Goal: Task Accomplishment & Management: Use online tool/utility

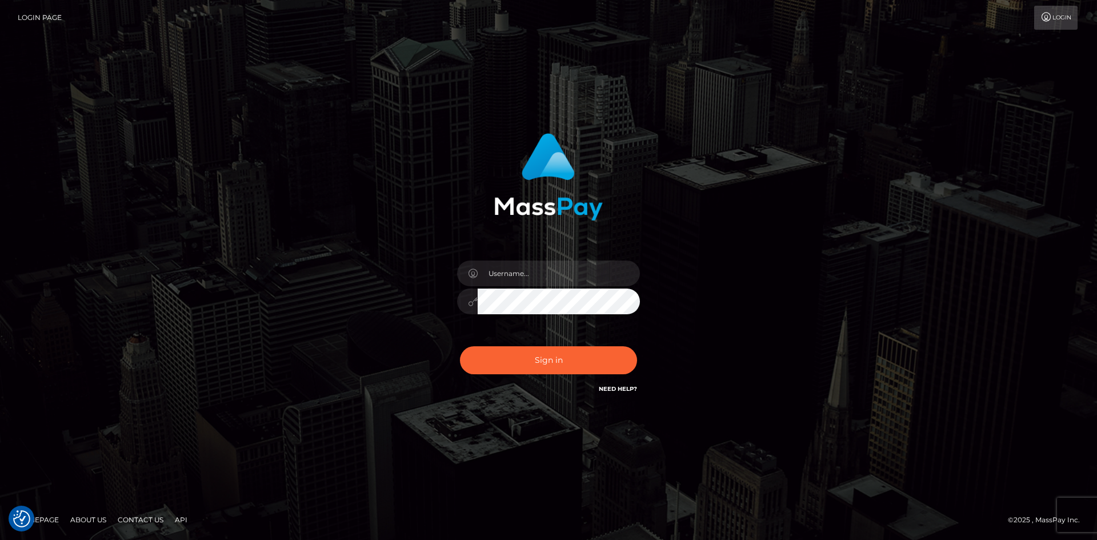
type input "pranav"
drag, startPoint x: 526, startPoint y: 353, endPoint x: 526, endPoint y: 245, distance: 108.0
click at [526, 353] on button "Sign in" at bounding box center [548, 360] width 177 height 28
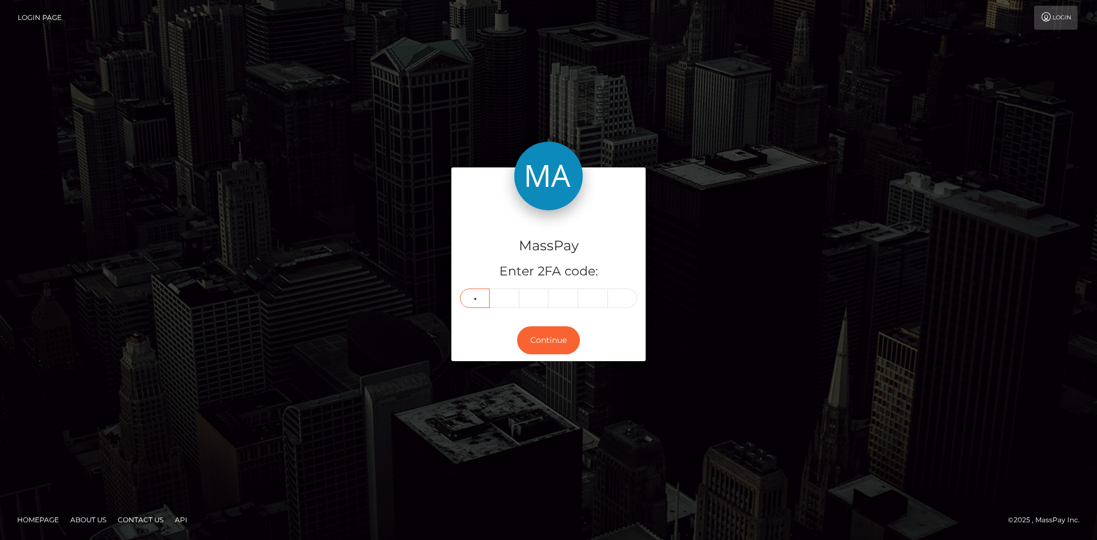
type input "1"
type input "7"
type input "9"
type input "6"
type input "4"
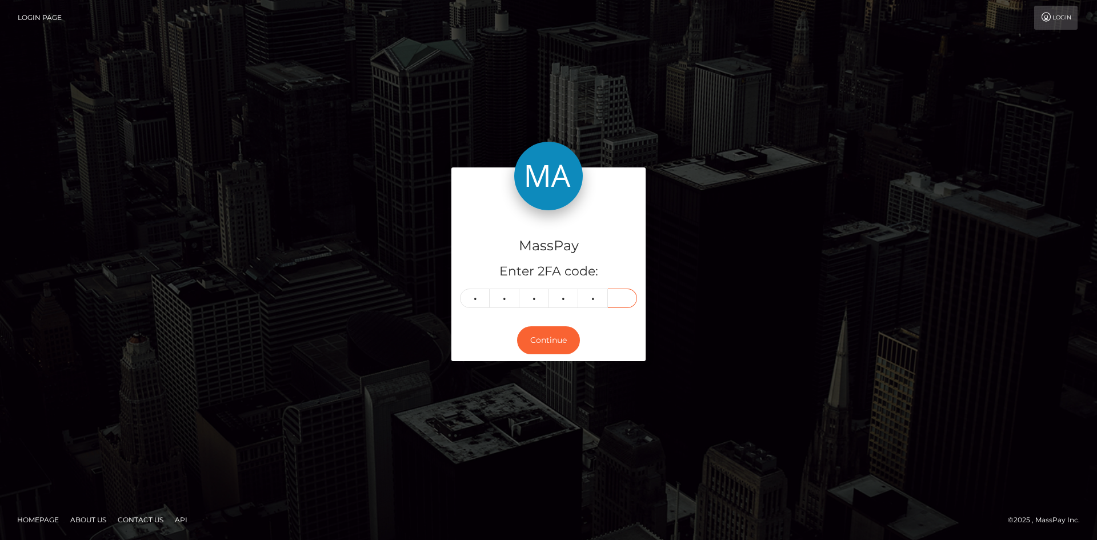
type input "3"
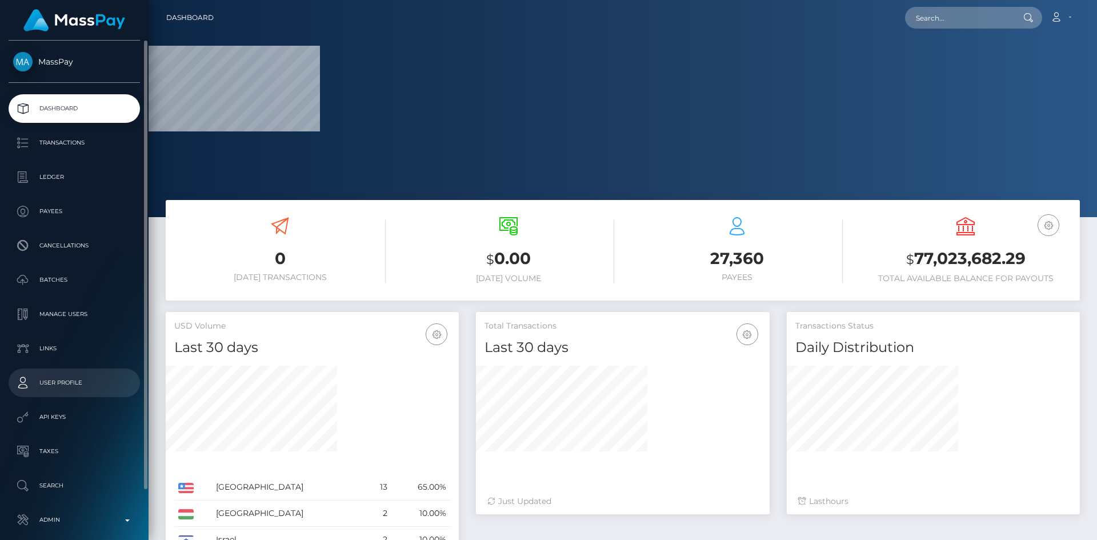
scroll to position [54, 0]
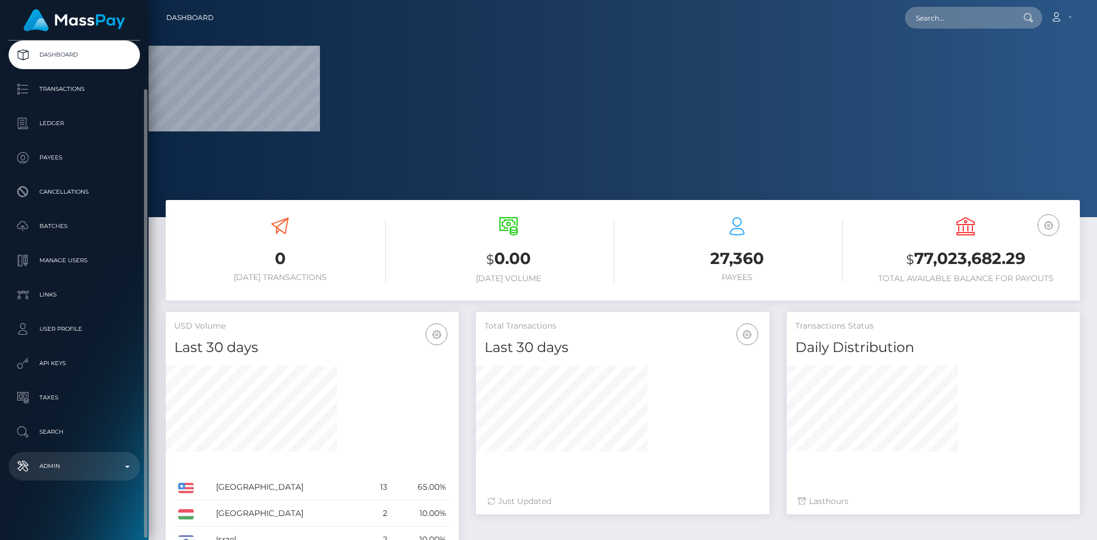
click at [87, 457] on link "Admin" at bounding box center [74, 466] width 131 height 29
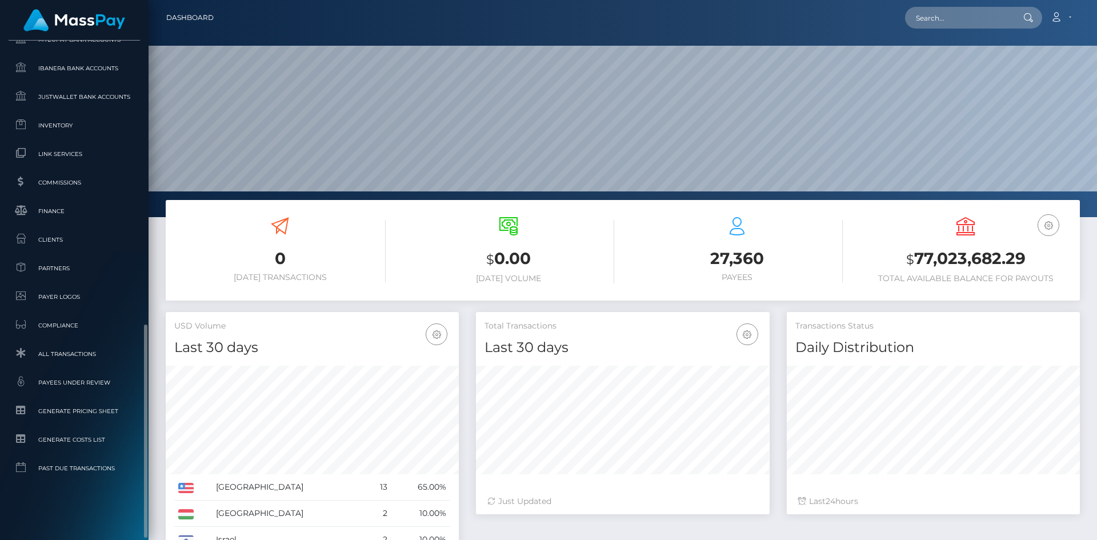
scroll to position [203, 294]
click at [63, 130] on span "Inventory" at bounding box center [74, 125] width 122 height 13
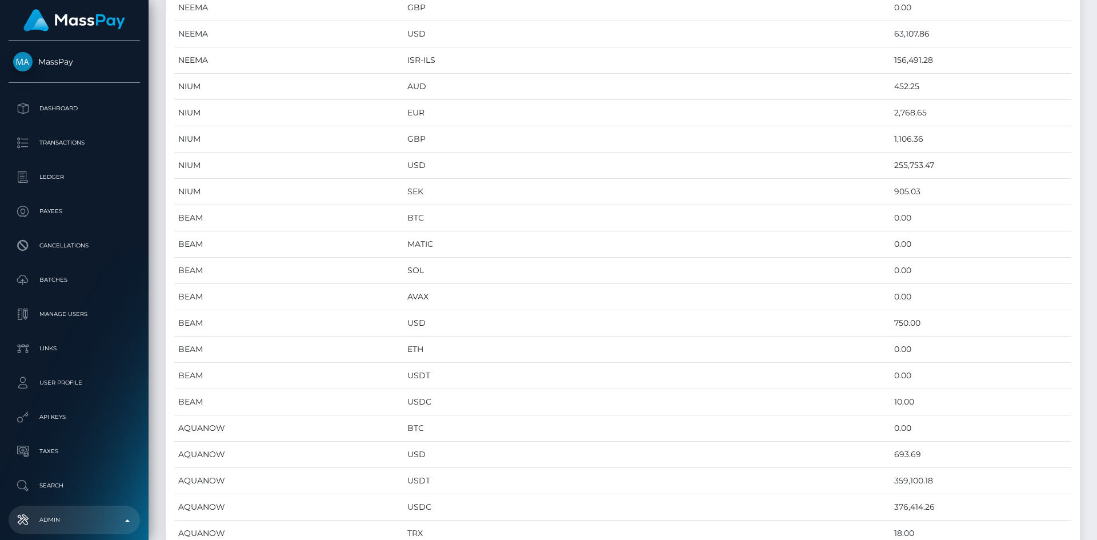
scroll to position [1054, 0]
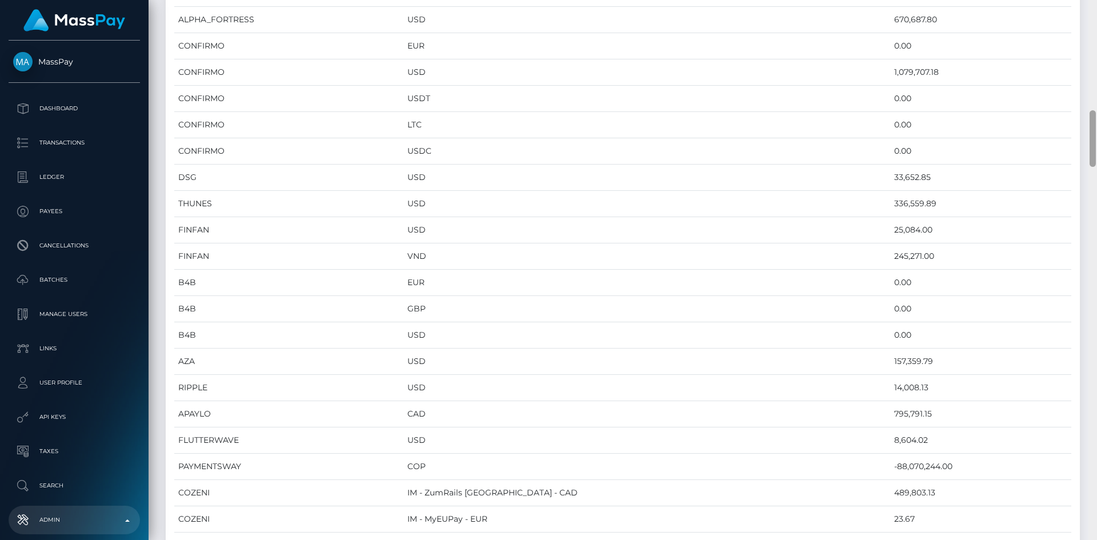
drag, startPoint x: 1097, startPoint y: 91, endPoint x: 1097, endPoint y: 483, distance: 392.6
click at [1097, 483] on div at bounding box center [1093, 270] width 9 height 540
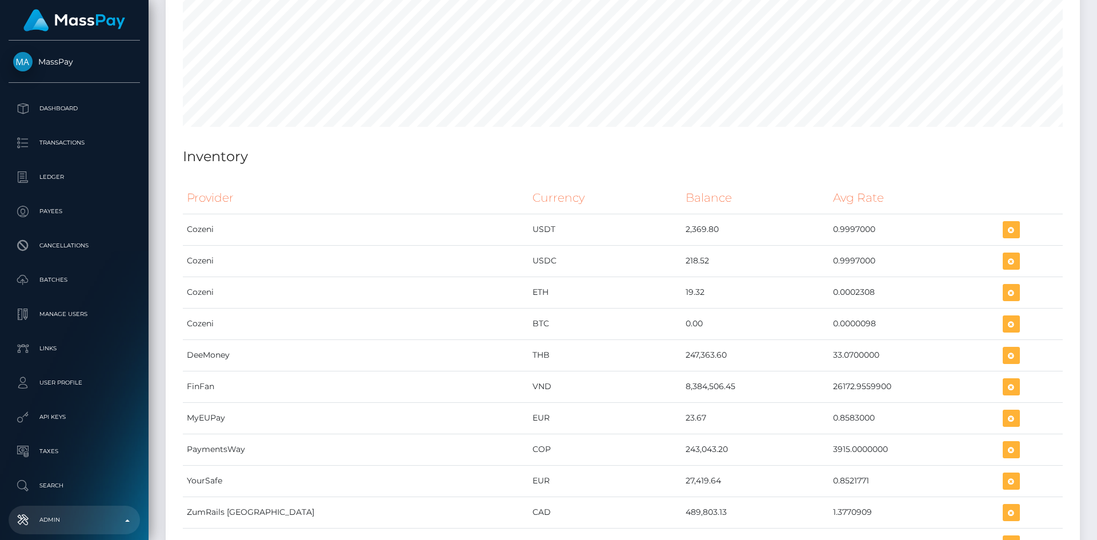
scroll to position [4614, 0]
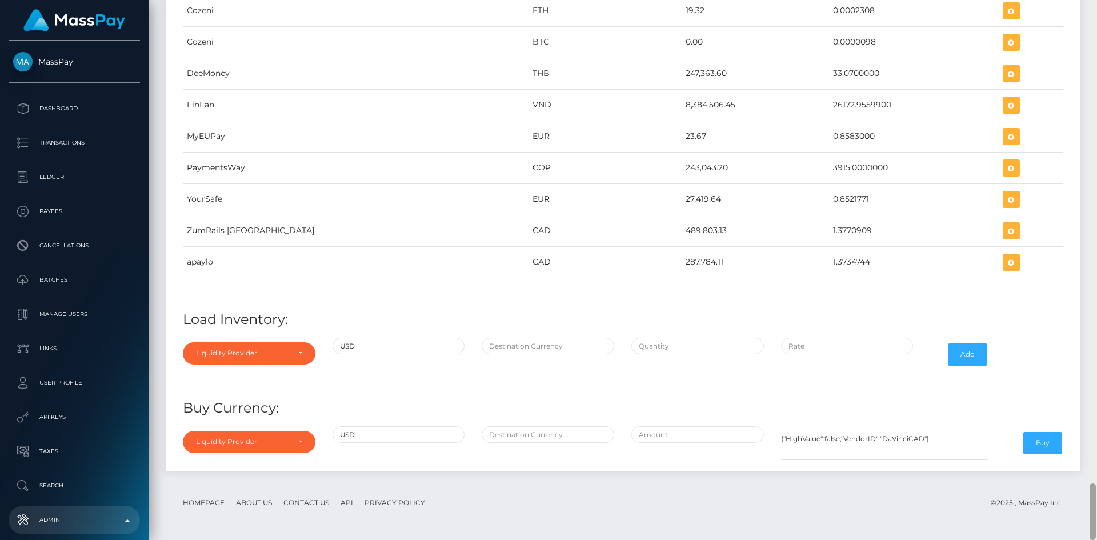
drag, startPoint x: 1094, startPoint y: 135, endPoint x: 1097, endPoint y: 557, distance: 422.3
click at [1097, 539] on html "MassPay Dashboard Transactions Ledger Payees Cancellations Links" at bounding box center [548, 270] width 1097 height 540
drag, startPoint x: 605, startPoint y: 199, endPoint x: 644, endPoint y: 197, distance: 39.0
click at [644, 197] on tr "YourSafe EUR 27,419.64 0.8521771" at bounding box center [623, 198] width 880 height 31
copy tr "27,419.64"
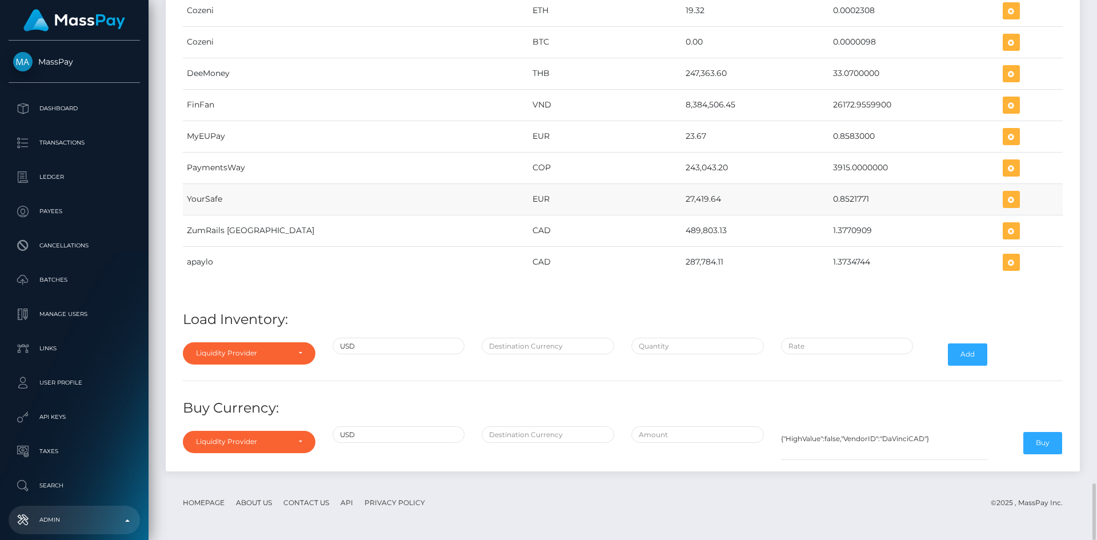
drag, startPoint x: 785, startPoint y: 200, endPoint x: 825, endPoint y: 200, distance: 40.0
click at [829, 200] on td "0.8521771" at bounding box center [913, 198] width 169 height 31
copy td "0.8521771"
click at [1005, 202] on icon "button" at bounding box center [1012, 200] width 14 height 14
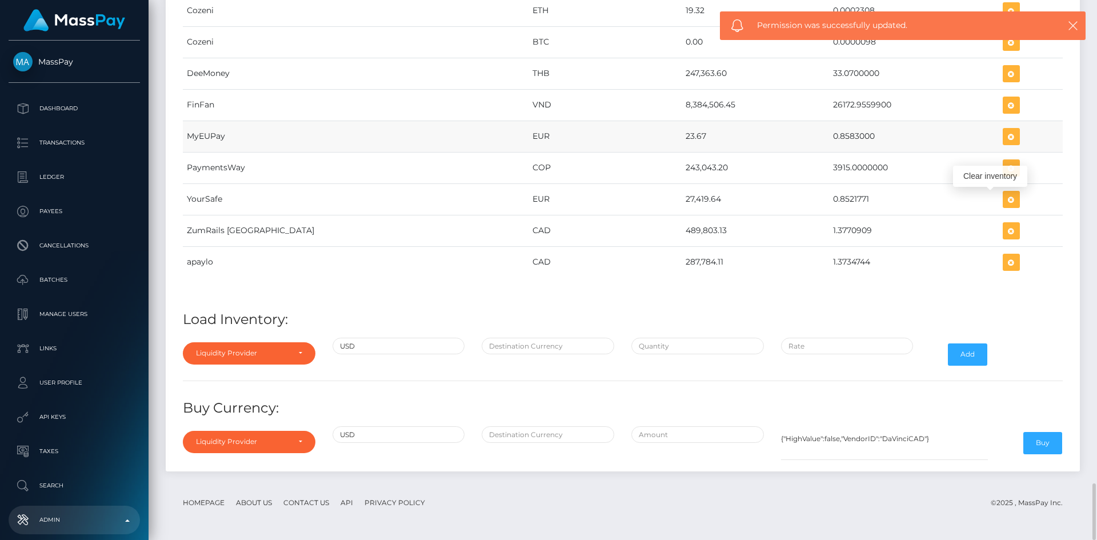
click at [576, 122] on td "EUR" at bounding box center [605, 136] width 153 height 31
click at [1005, 198] on icon "button" at bounding box center [1012, 200] width 14 height 14
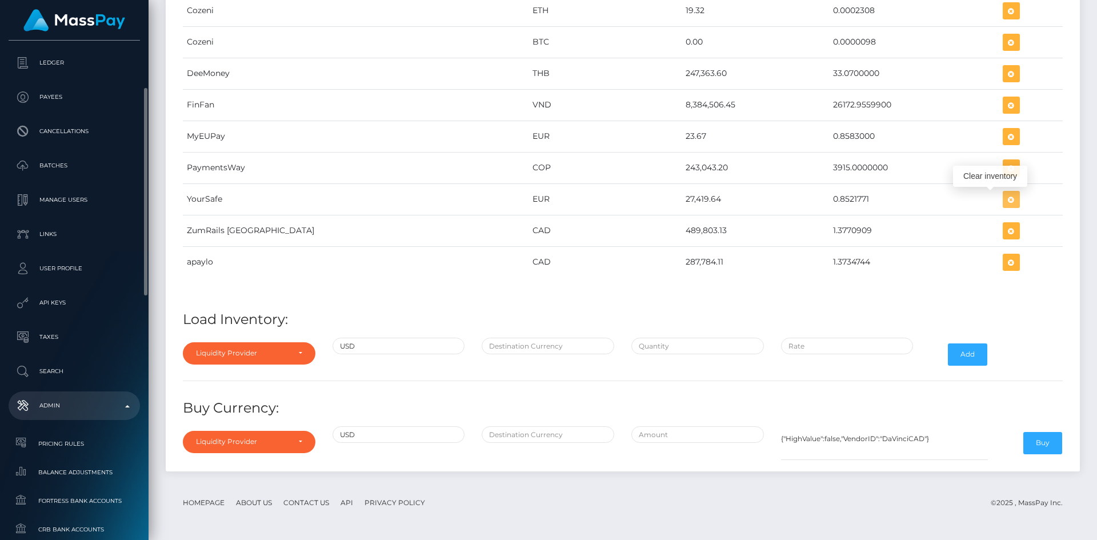
scroll to position [343, 0]
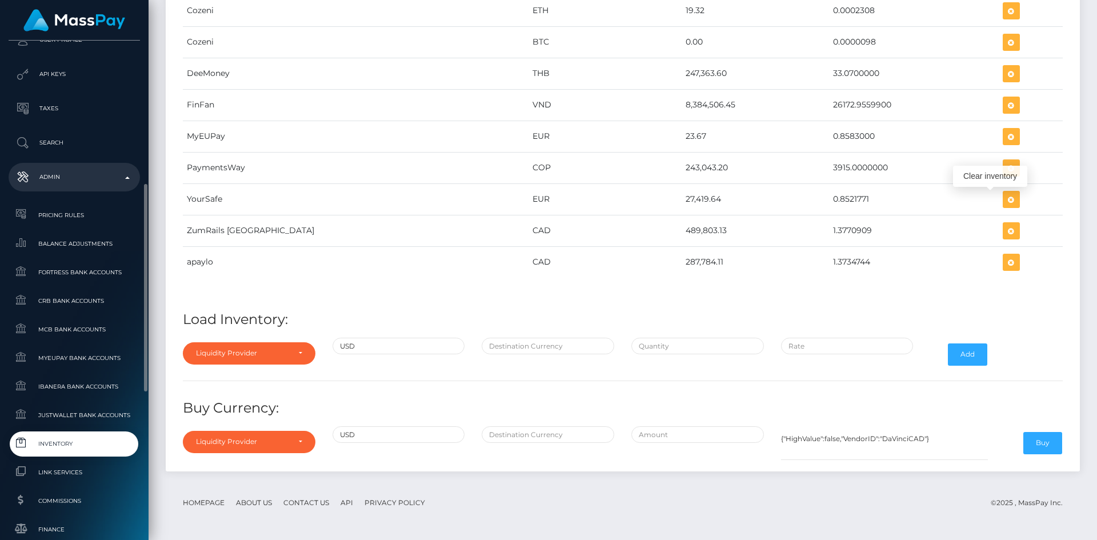
click at [61, 183] on p "Admin" at bounding box center [74, 177] width 122 height 17
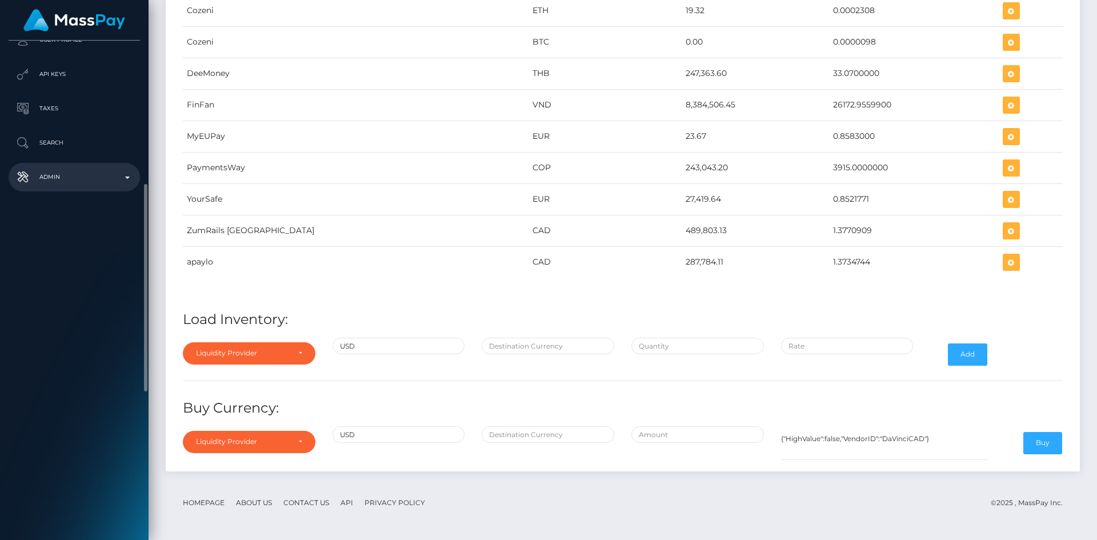
click at [61, 183] on p "Admin" at bounding box center [74, 177] width 122 height 17
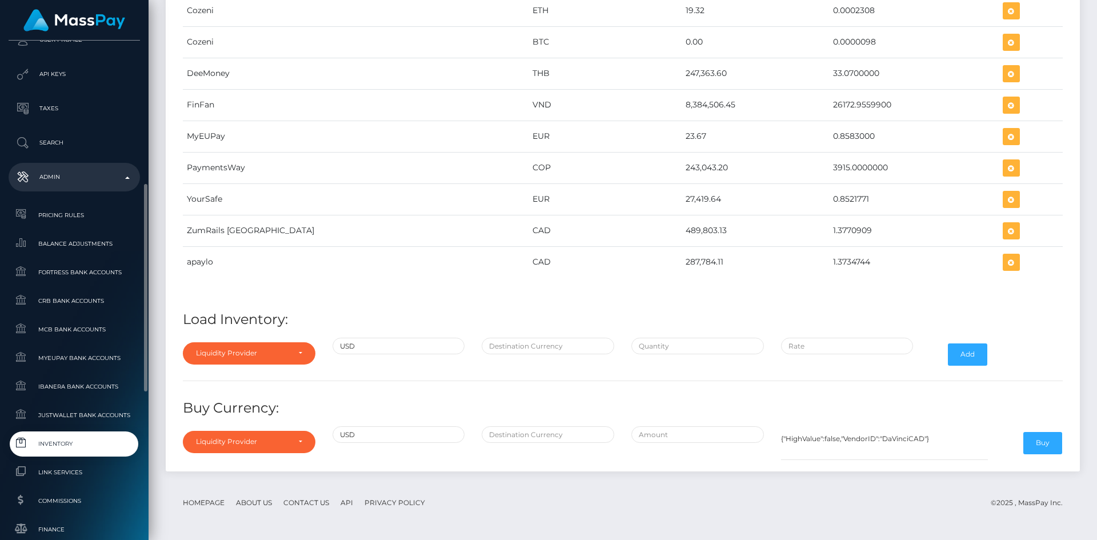
click at [57, 442] on span "Inventory" at bounding box center [74, 443] width 122 height 13
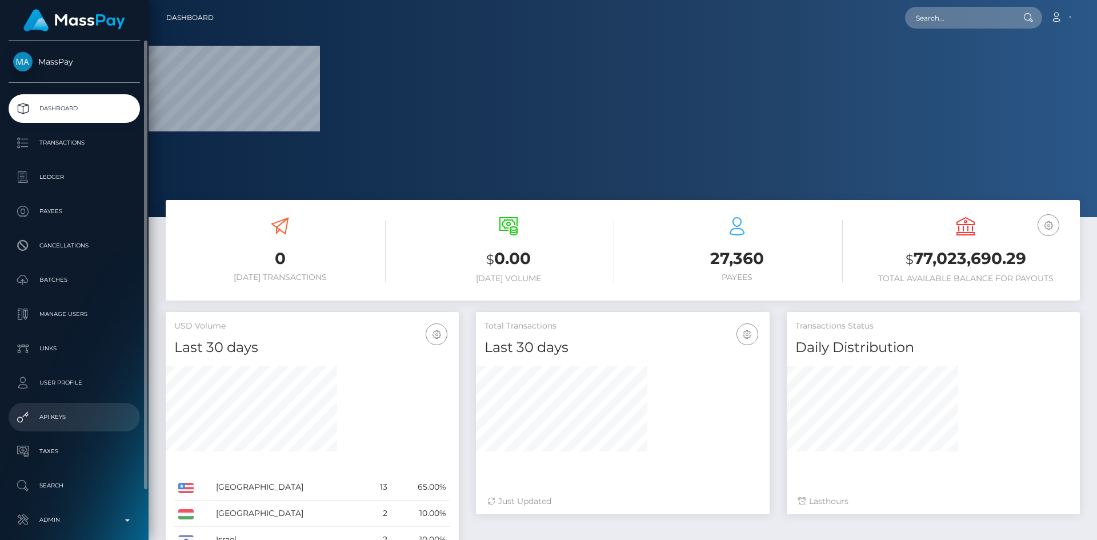
scroll to position [54, 0]
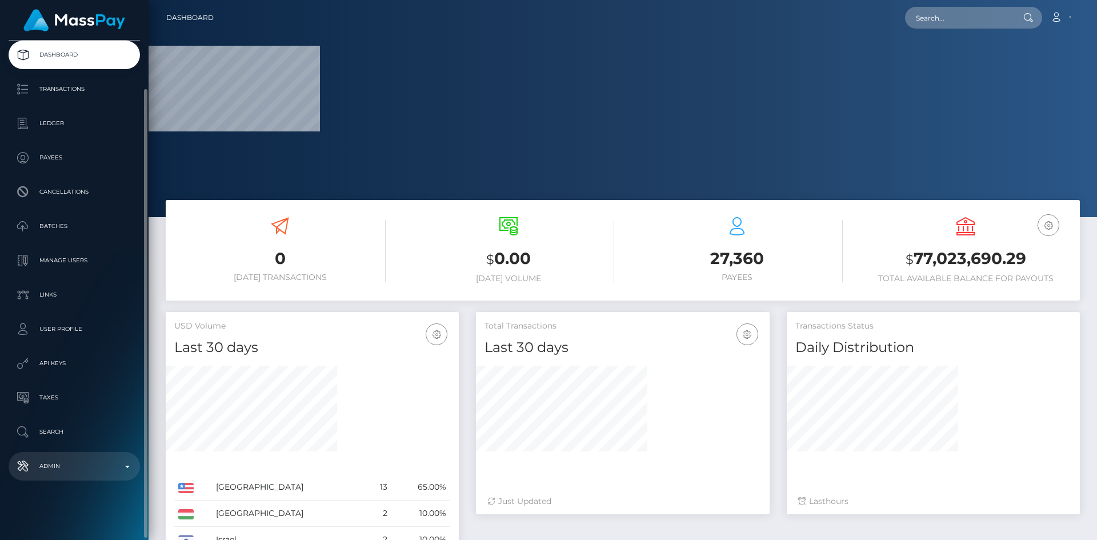
select select
click at [99, 465] on p "Admin" at bounding box center [74, 466] width 122 height 17
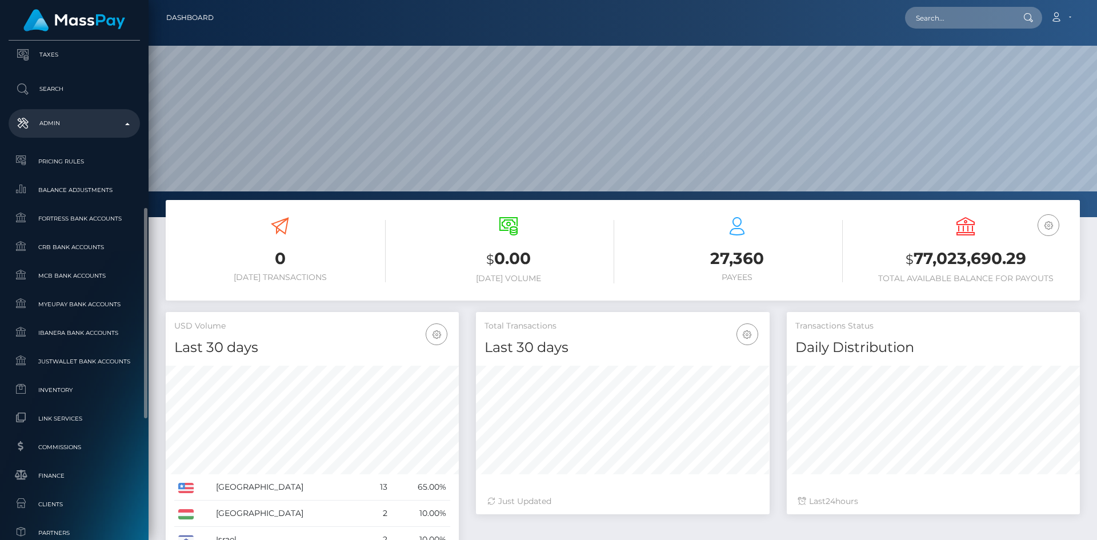
scroll to position [692, 0]
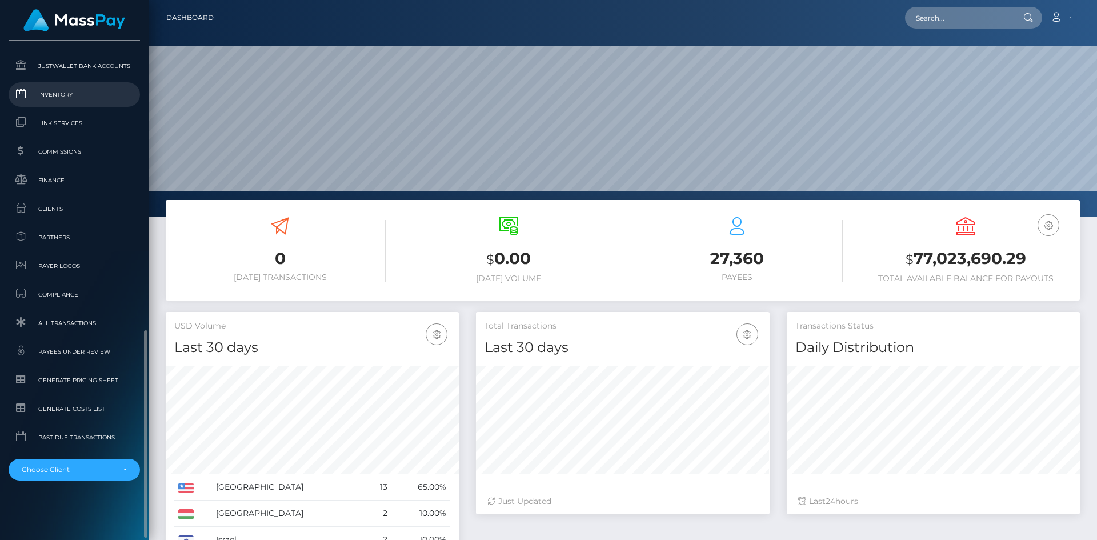
click at [62, 101] on span "Inventory" at bounding box center [74, 94] width 122 height 13
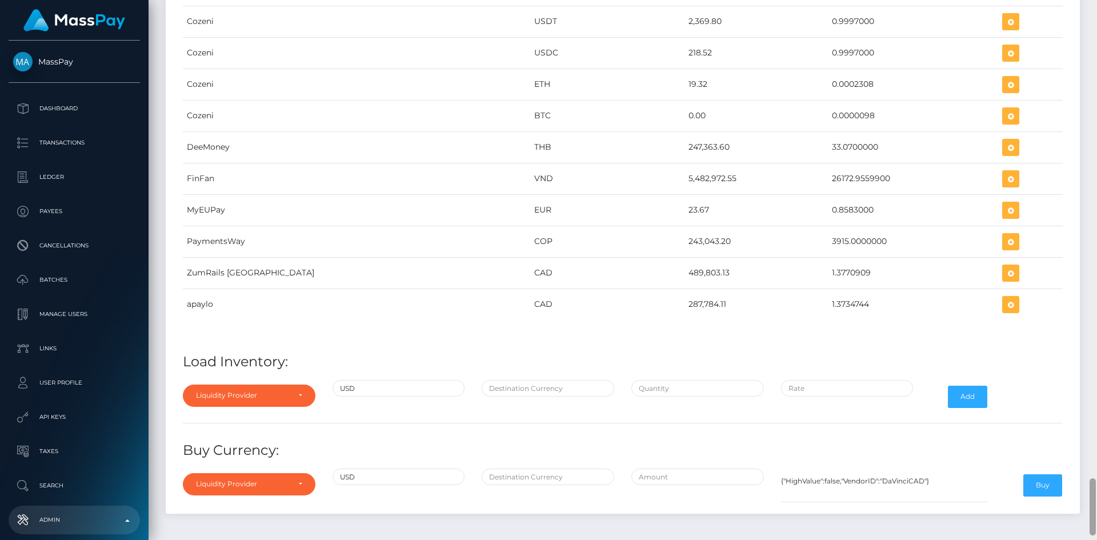
scroll to position [4556, 0]
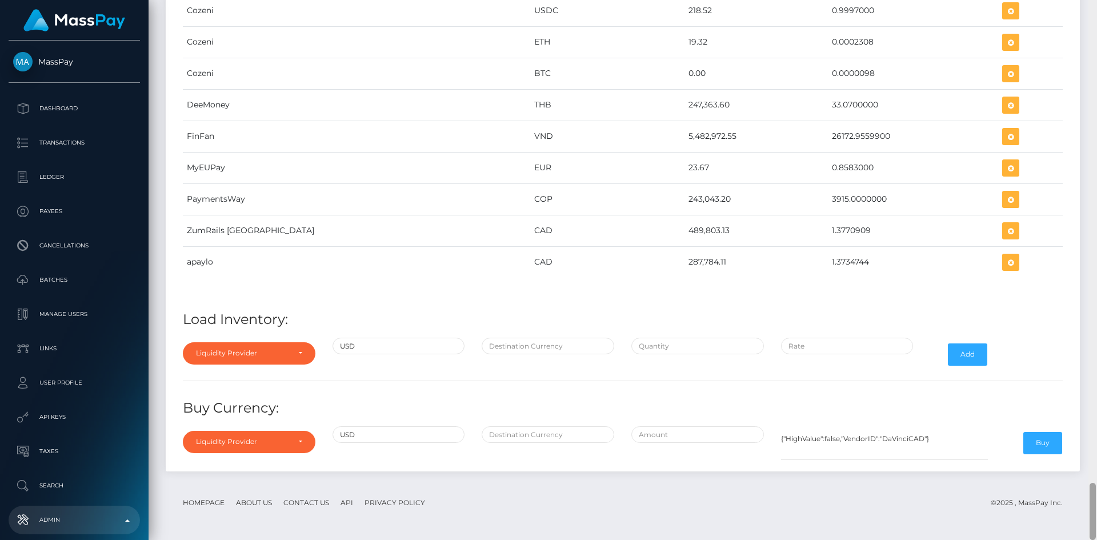
drag, startPoint x: 1093, startPoint y: 141, endPoint x: 1097, endPoint y: 526, distance: 385.1
click at [1097, 526] on div at bounding box center [1093, 270] width 9 height 540
click at [273, 359] on div "Liquidity Provider" at bounding box center [249, 353] width 133 height 22
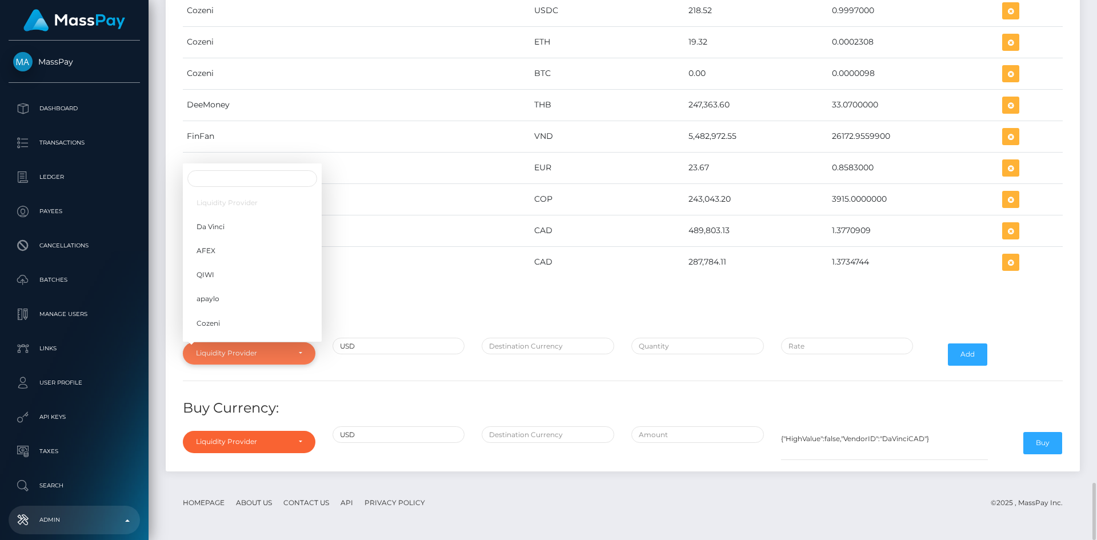
scroll to position [181, 0]
click at [214, 270] on link "YourSafe" at bounding box center [252, 263] width 139 height 21
select select "YourSafe"
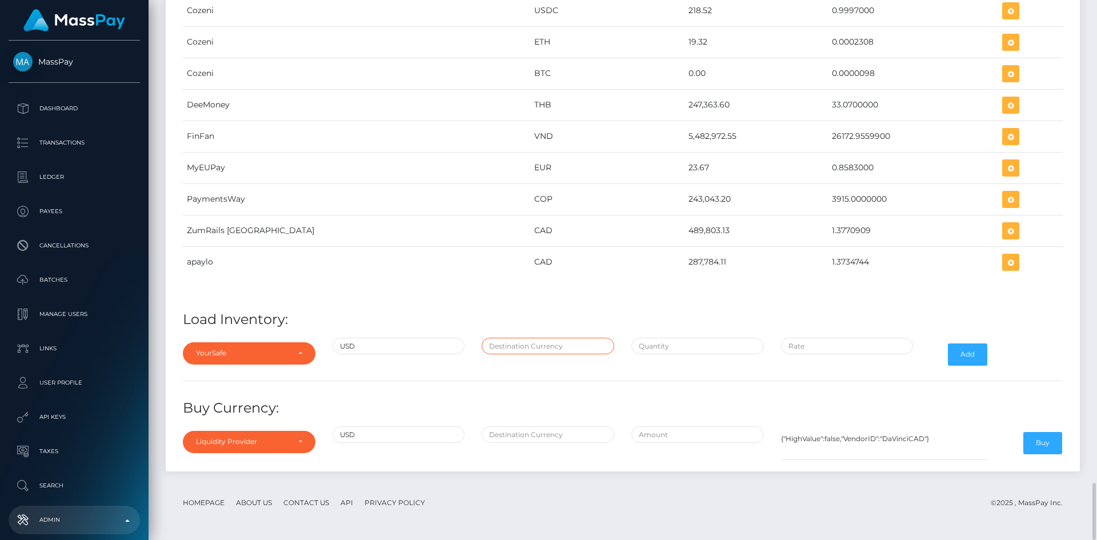
click at [571, 349] on input "text" at bounding box center [548, 346] width 133 height 17
type input "EUR"
click at [655, 346] on input "text" at bounding box center [697, 346] width 133 height 17
paste input "377,222.9300000"
type input "$377,222.9300000"
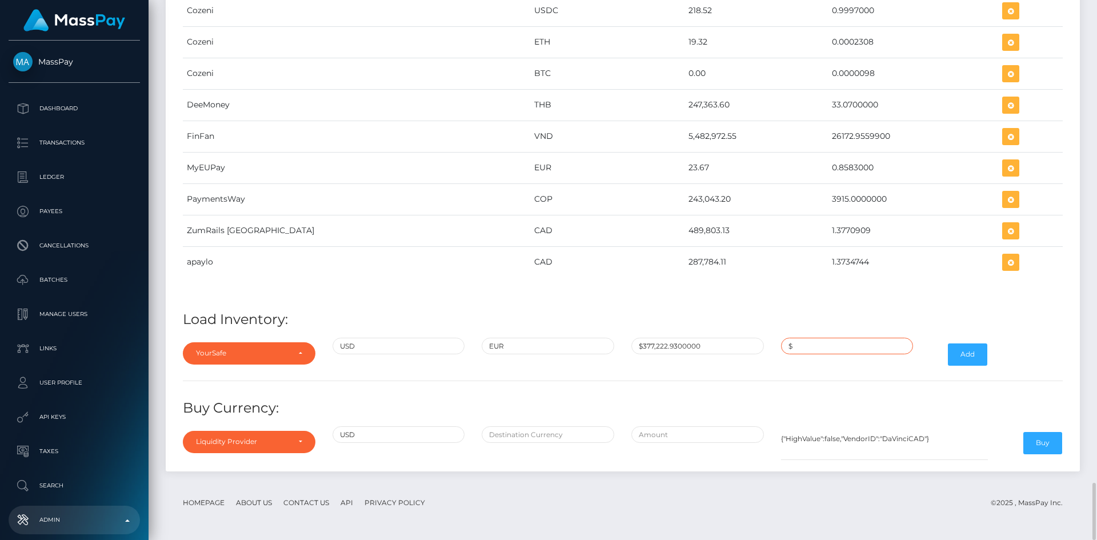
click at [856, 345] on input "$" at bounding box center [847, 346] width 133 height 17
paste input "0.8615595"
type input "$0.8615595"
click at [970, 354] on button "Add" at bounding box center [967, 354] width 39 height 22
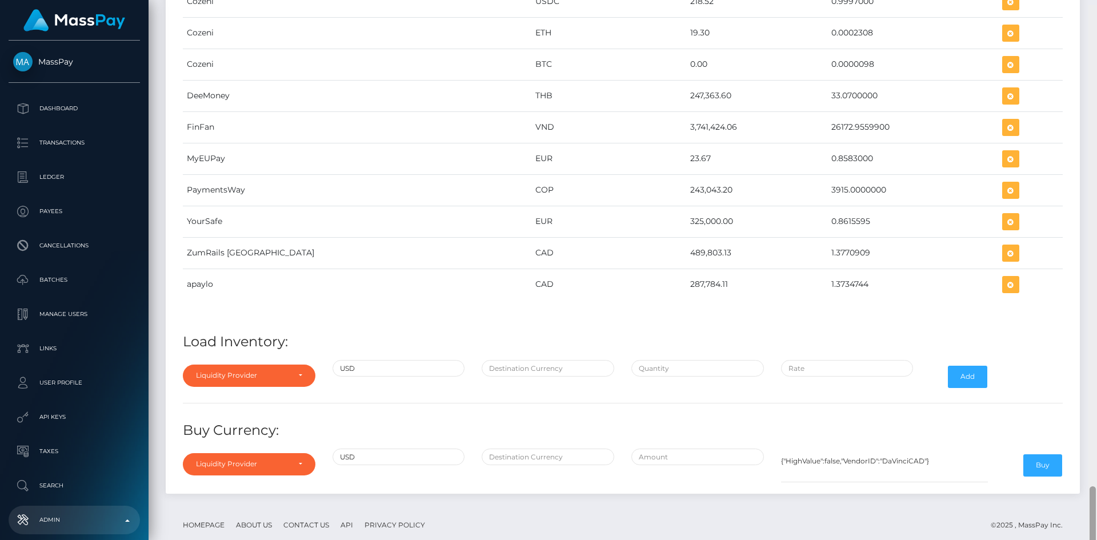
scroll to position [4614, 0]
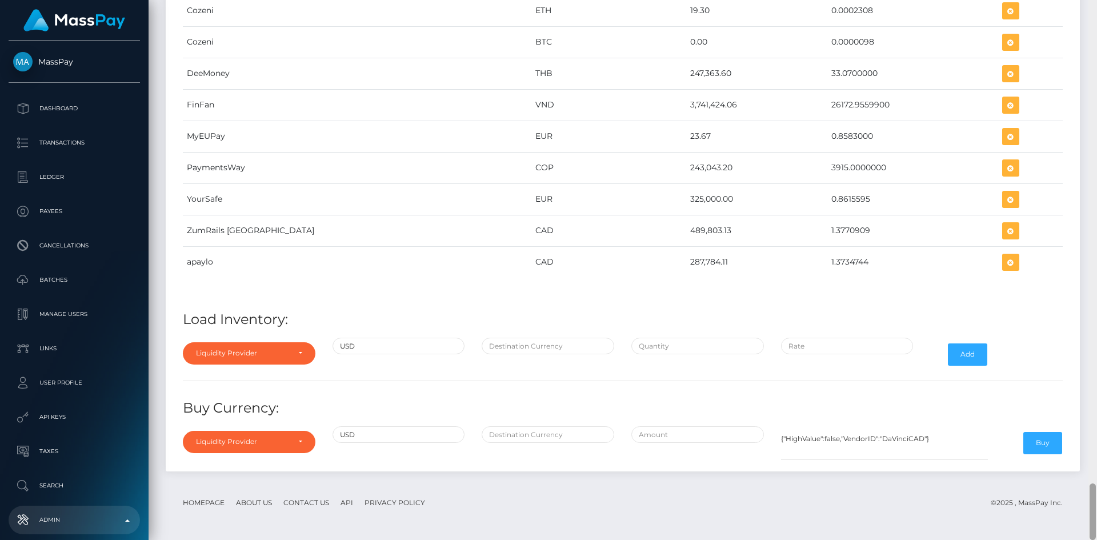
drag, startPoint x: 1094, startPoint y: 74, endPoint x: 1097, endPoint y: 525, distance: 450.8
click at [1097, 525] on div at bounding box center [1093, 270] width 9 height 540
click at [222, 350] on div "Liquidity Provider" at bounding box center [242, 353] width 93 height 9
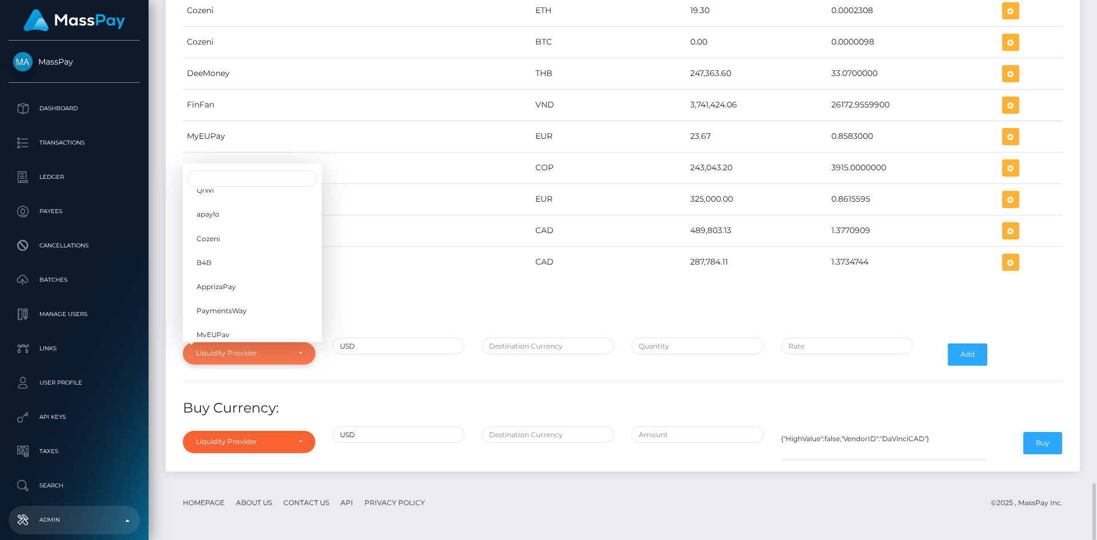
scroll to position [181, 0]
click at [252, 270] on link "YourSafe" at bounding box center [252, 263] width 139 height 21
select select "YourSafe"
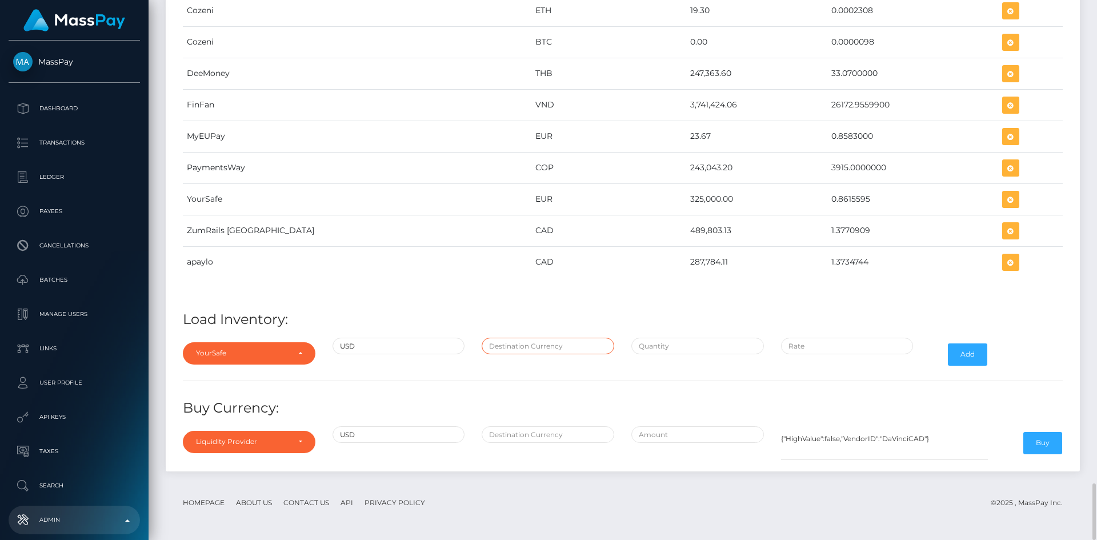
click at [502, 350] on input "text" at bounding box center [548, 346] width 133 height 17
type input "EUR"
click at [672, 347] on input "text" at bounding box center [697, 346] width 133 height 17
click at [674, 350] on input "text" at bounding box center [697, 346] width 133 height 17
paste input "31,757.1781700"
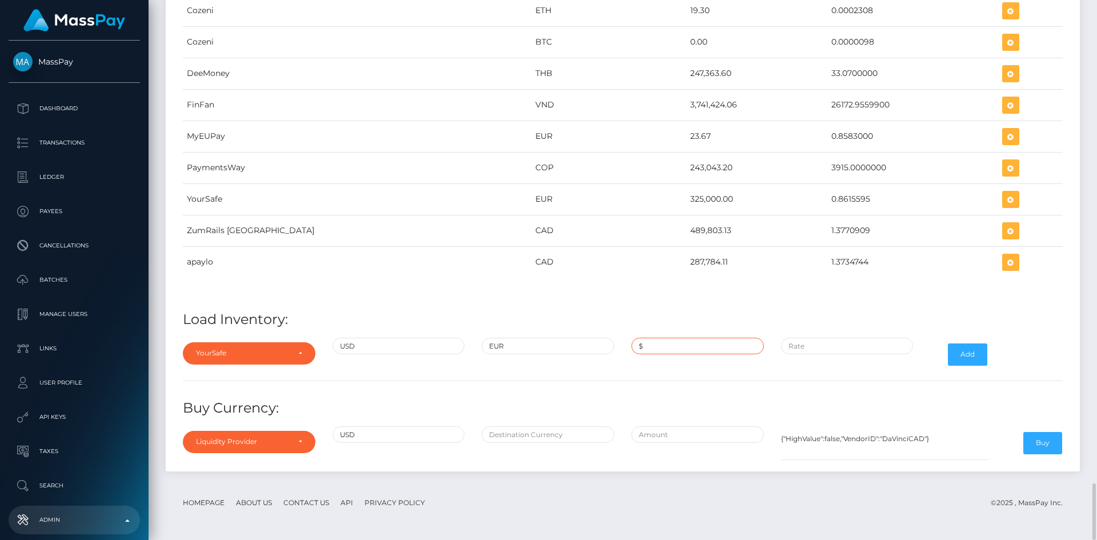
type input "$31,757.1781700"
click at [843, 348] on input "$" at bounding box center [847, 346] width 133 height 17
paste input "0.8521771"
type input "$0.8521771"
click at [970, 356] on button "Add" at bounding box center [967, 354] width 39 height 22
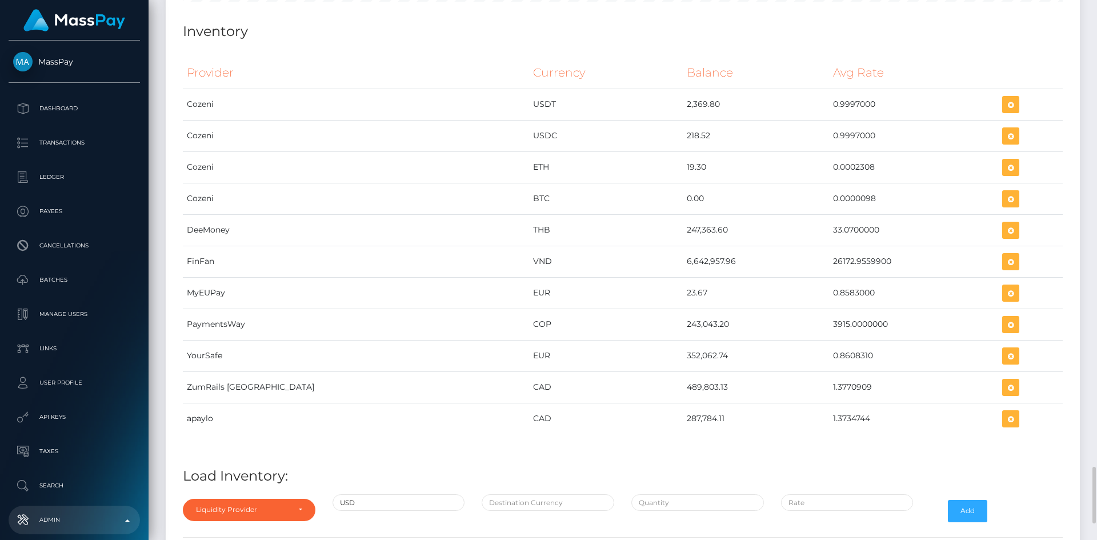
scroll to position [4614, 0]
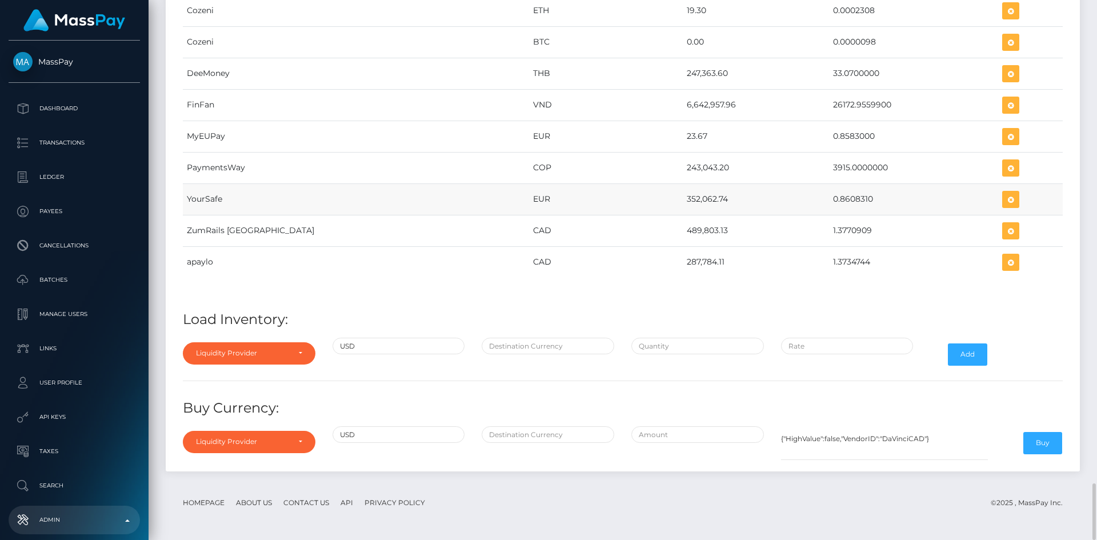
drag, startPoint x: 609, startPoint y: 199, endPoint x: 655, endPoint y: 197, distance: 45.8
click at [683, 197] on td "352,062.74" at bounding box center [756, 198] width 146 height 31
copy td "352,062.74"
drag, startPoint x: 785, startPoint y: 200, endPoint x: 826, endPoint y: 197, distance: 40.7
click at [829, 197] on td "0.8608310" at bounding box center [914, 198] width 170 height 31
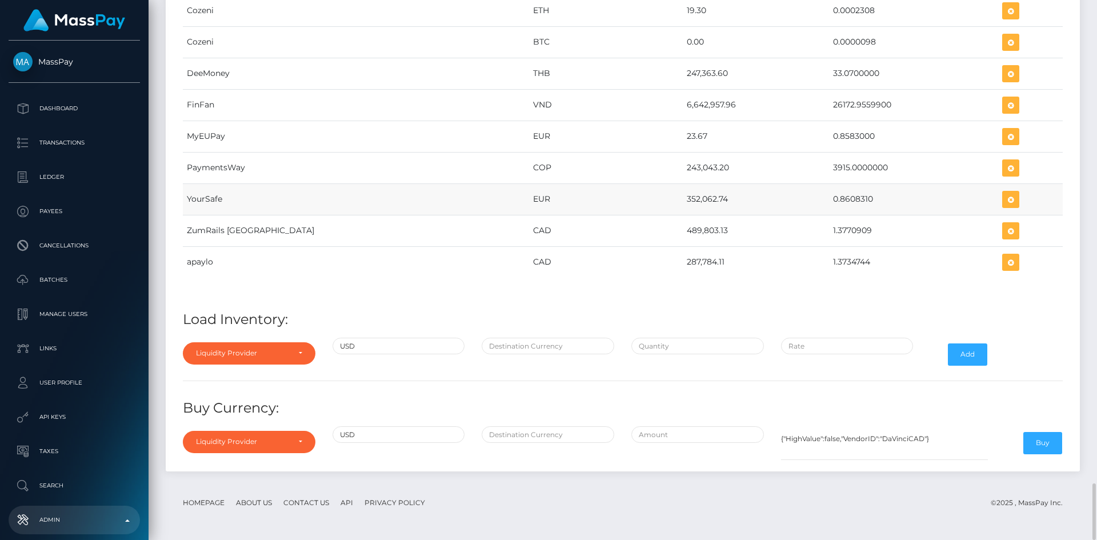
copy td "0.8608310"
click at [1004, 196] on icon "button" at bounding box center [1011, 200] width 14 height 14
click at [1004, 201] on icon "button" at bounding box center [1011, 200] width 14 height 14
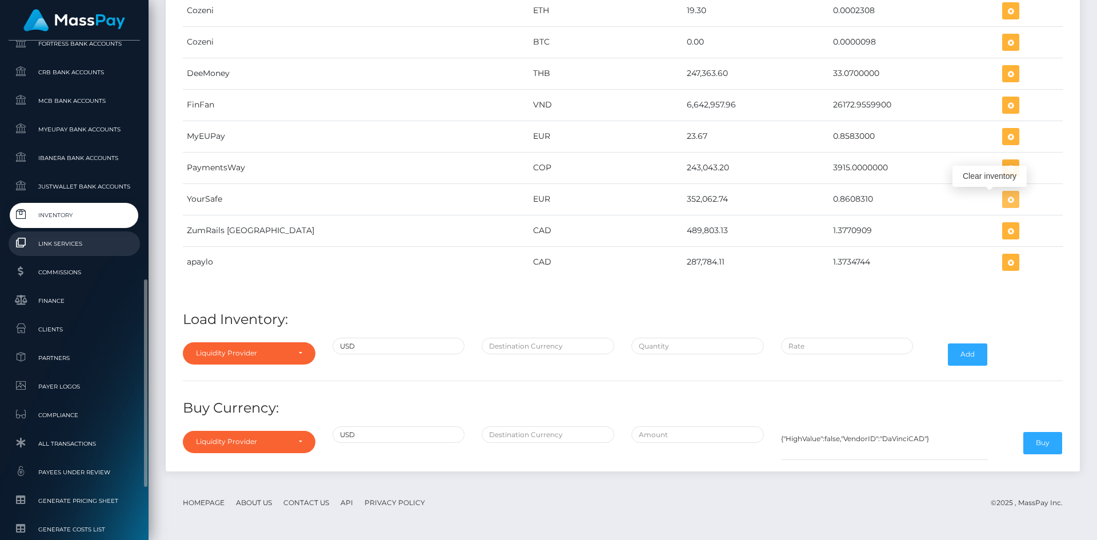
scroll to position [400, 0]
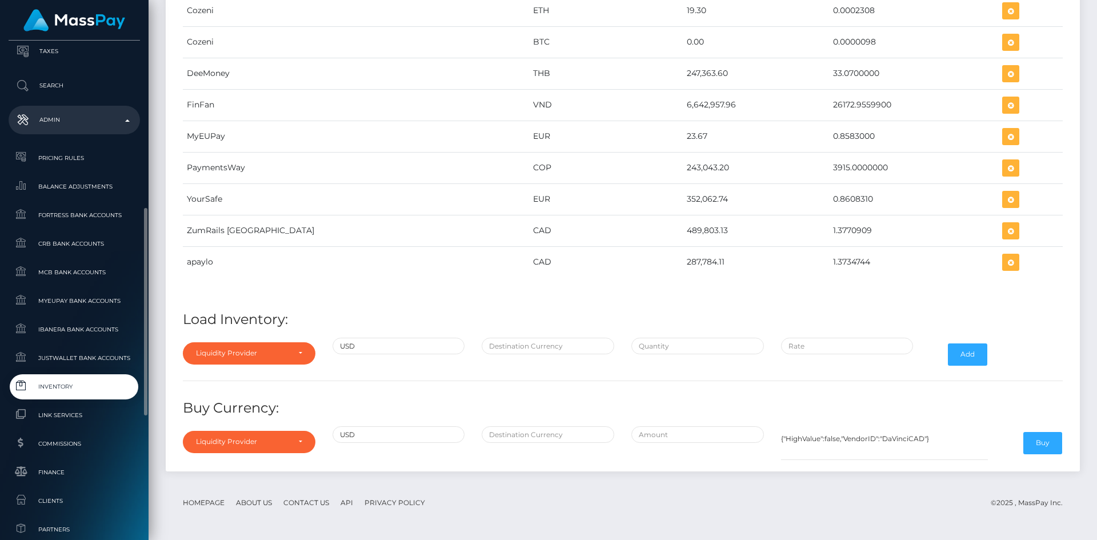
click at [55, 127] on p "Admin" at bounding box center [74, 119] width 122 height 17
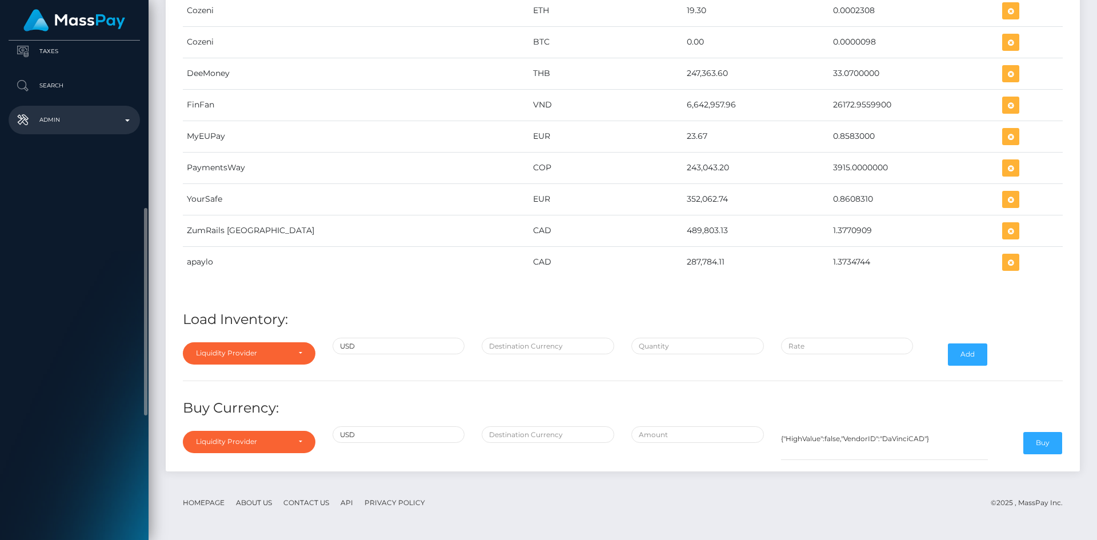
click at [55, 123] on p "Admin" at bounding box center [74, 119] width 122 height 17
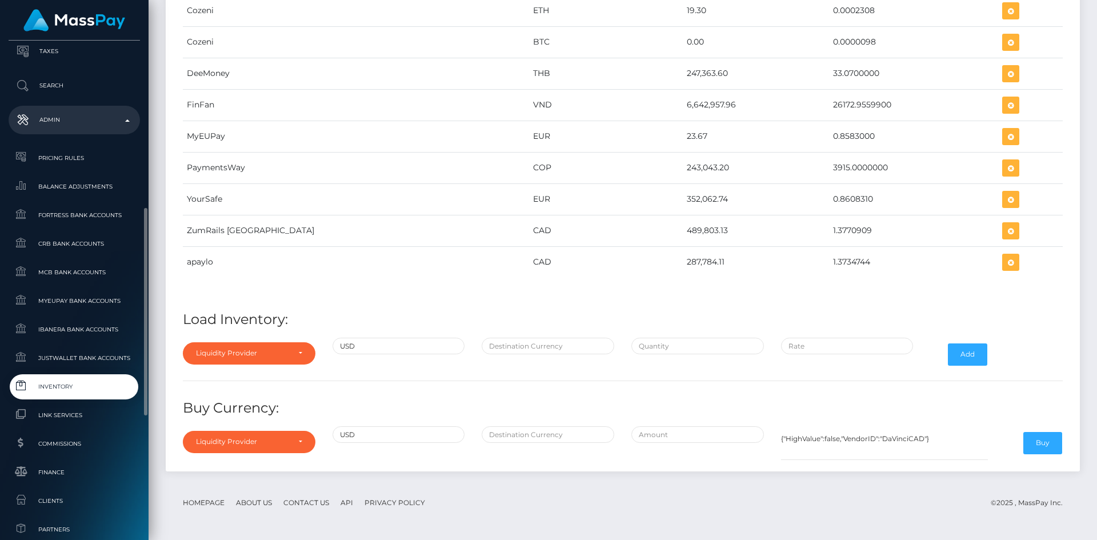
click at [66, 383] on span "Inventory" at bounding box center [74, 386] width 122 height 13
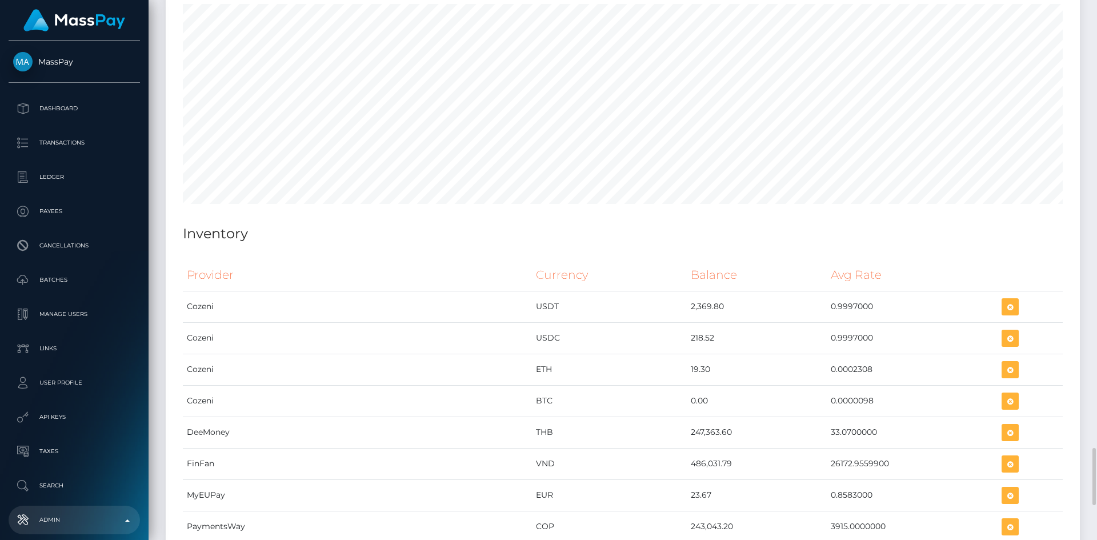
scroll to position [4556, 0]
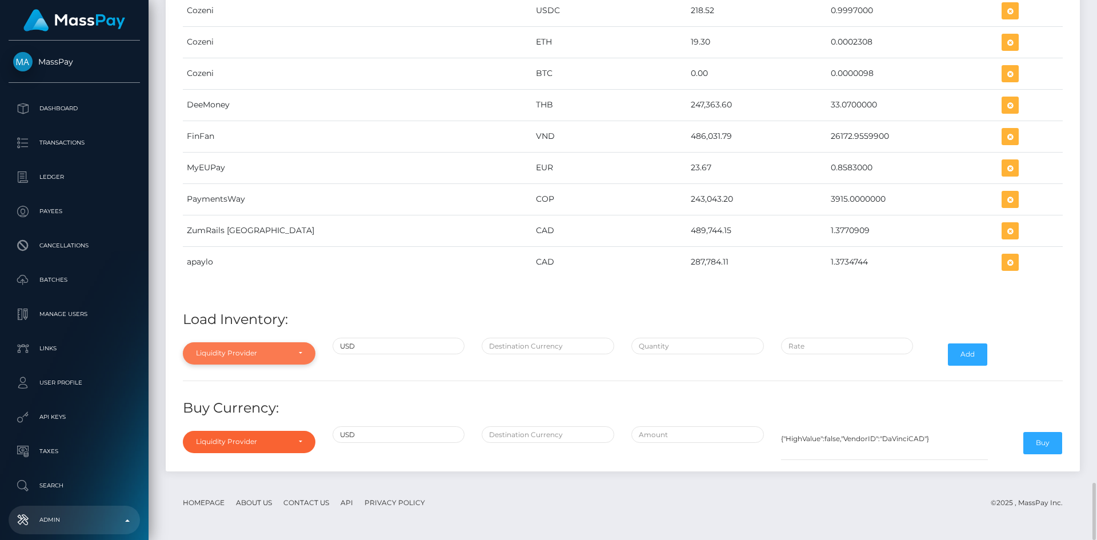
click at [278, 361] on div "Liquidity Provider" at bounding box center [249, 353] width 133 height 22
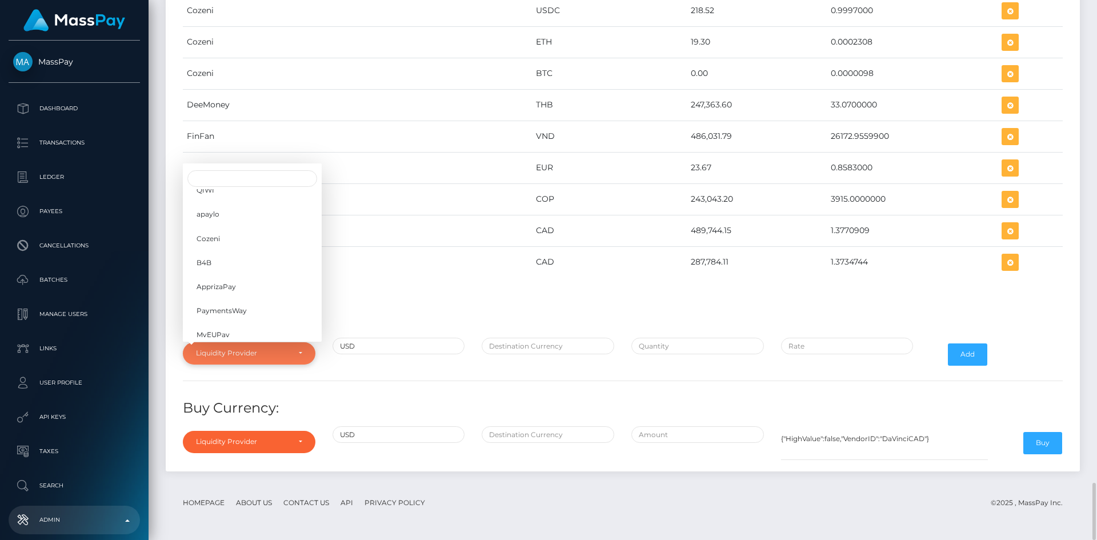
scroll to position [181, 0]
click at [217, 261] on span "YourSafe" at bounding box center [212, 263] width 30 height 10
select select "YourSafe"
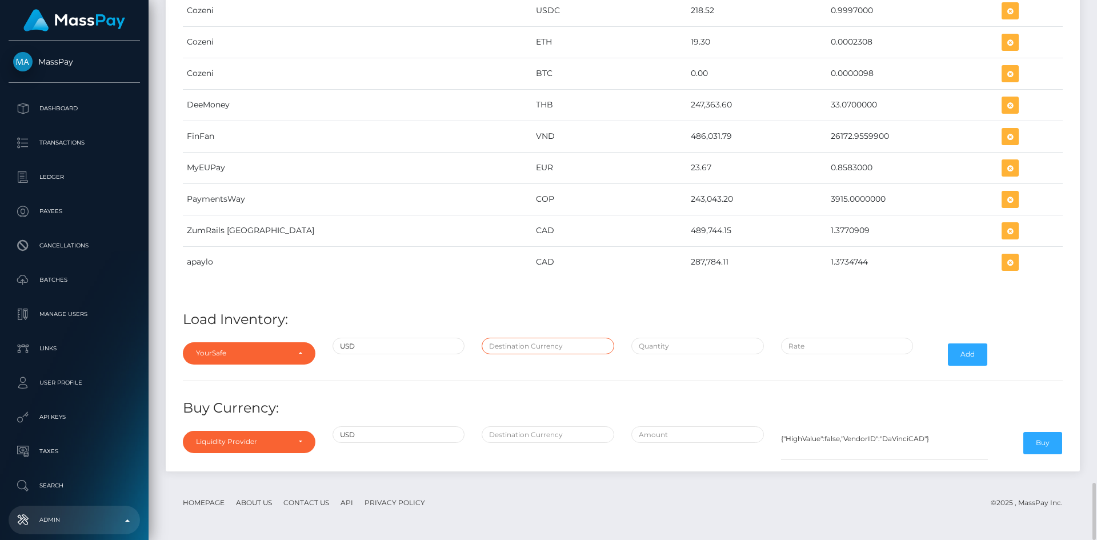
click at [512, 350] on input "text" at bounding box center [548, 346] width 133 height 17
type input "EUR"
click at [662, 348] on input "text" at bounding box center [697, 346] width 133 height 17
paste input "408,980.0900000"
type input "$408,980.0900000"
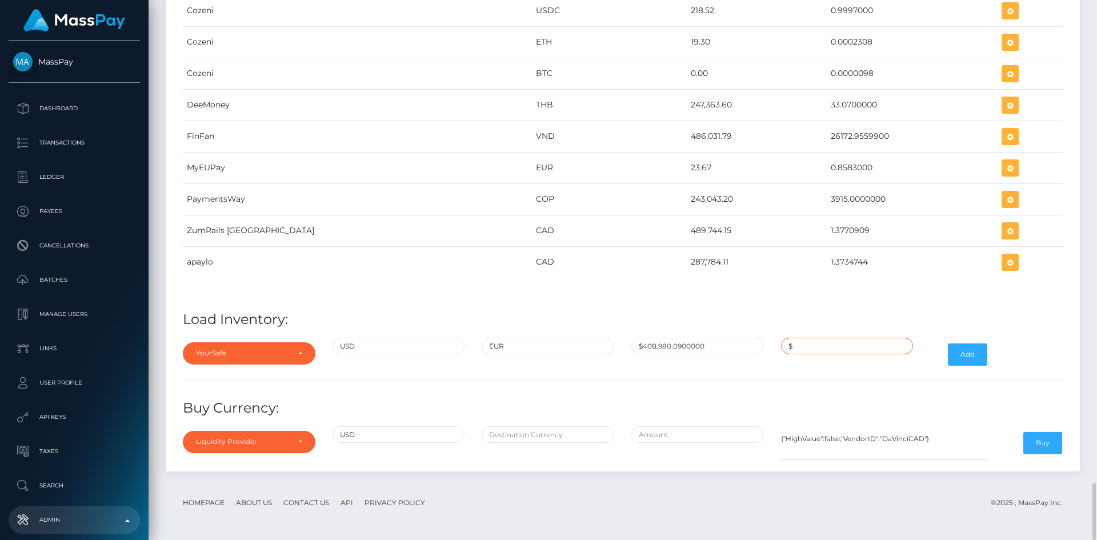
click at [811, 349] on input "$" at bounding box center [847, 346] width 133 height 17
paste input "0.8608310"
type input "$0.8608310"
click at [963, 356] on button "Add" at bounding box center [967, 354] width 39 height 22
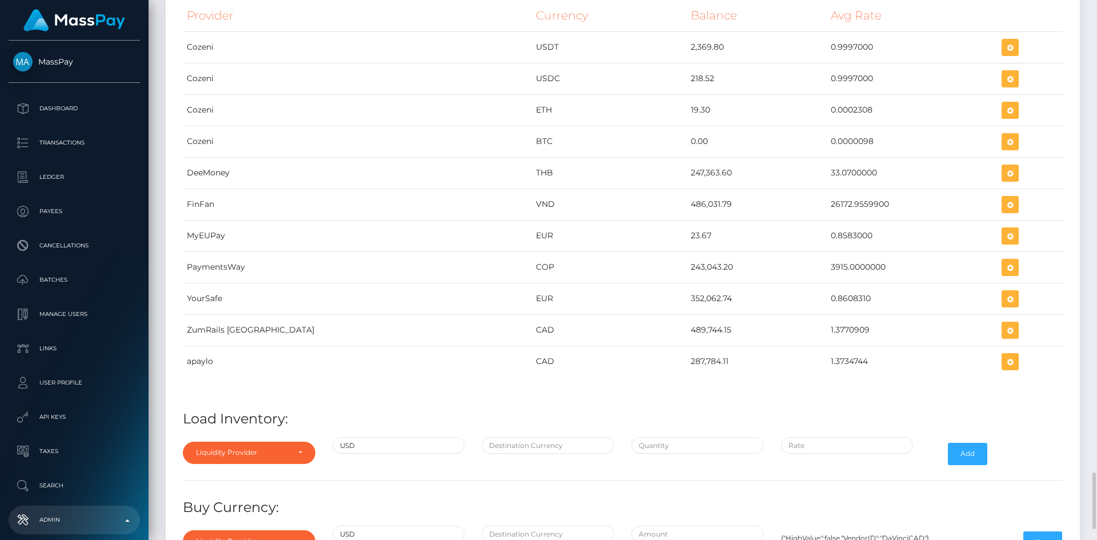
scroll to position [4614, 0]
